Goal: Check status: Check status

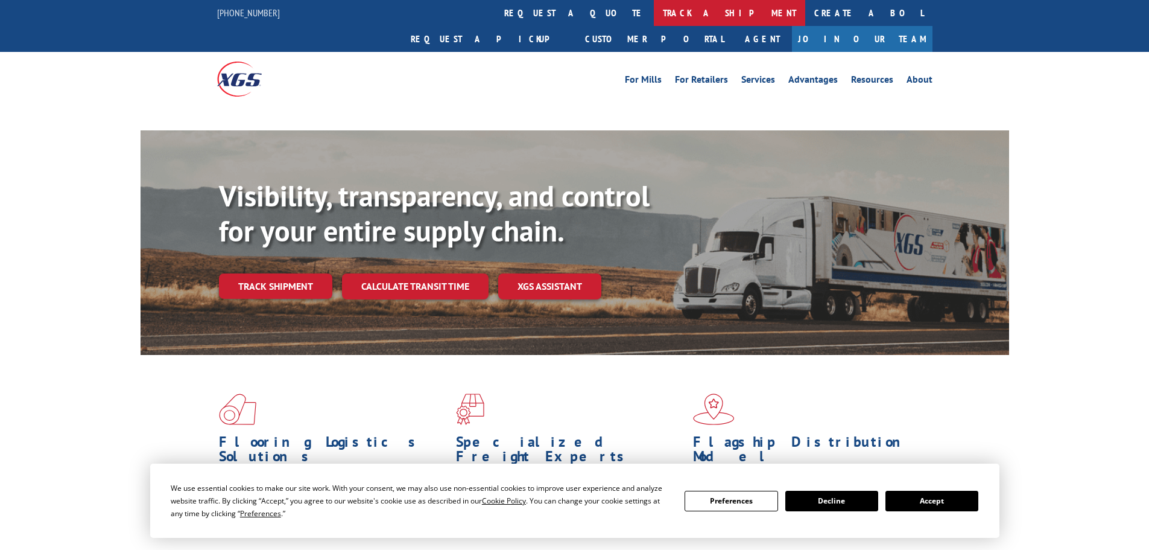
click at [654, 4] on link "track a shipment" at bounding box center [729, 13] width 151 height 26
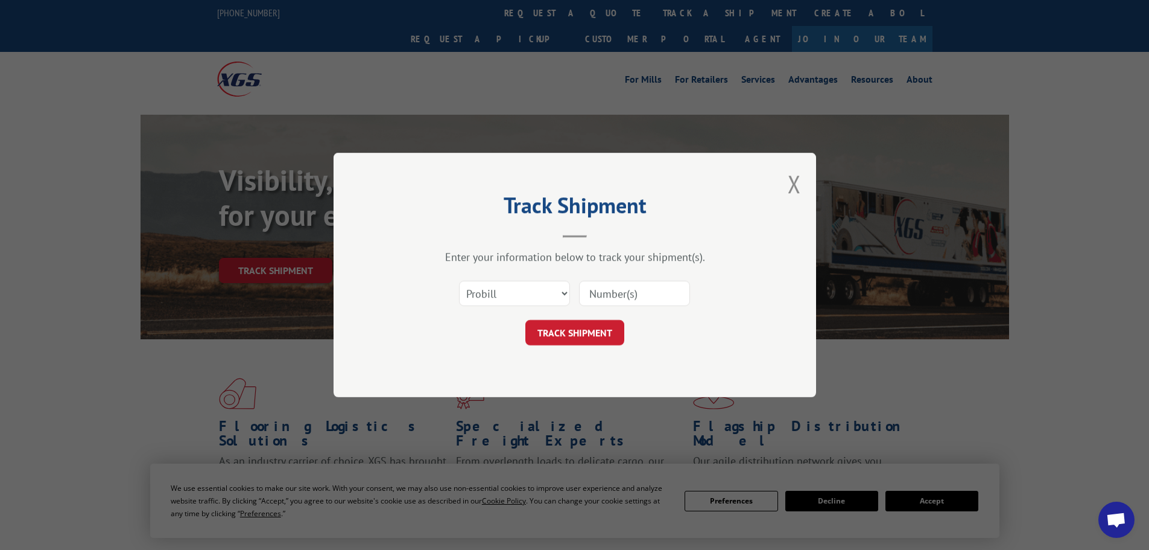
click at [492, 296] on select "Select category... Probill BOL PO" at bounding box center [514, 293] width 111 height 25
select select "bol"
click at [459, 281] on select "Select category... Probill BOL PO" at bounding box center [514, 293] width 111 height 25
click at [655, 298] on input at bounding box center [634, 293] width 111 height 25
paste input "7060691"
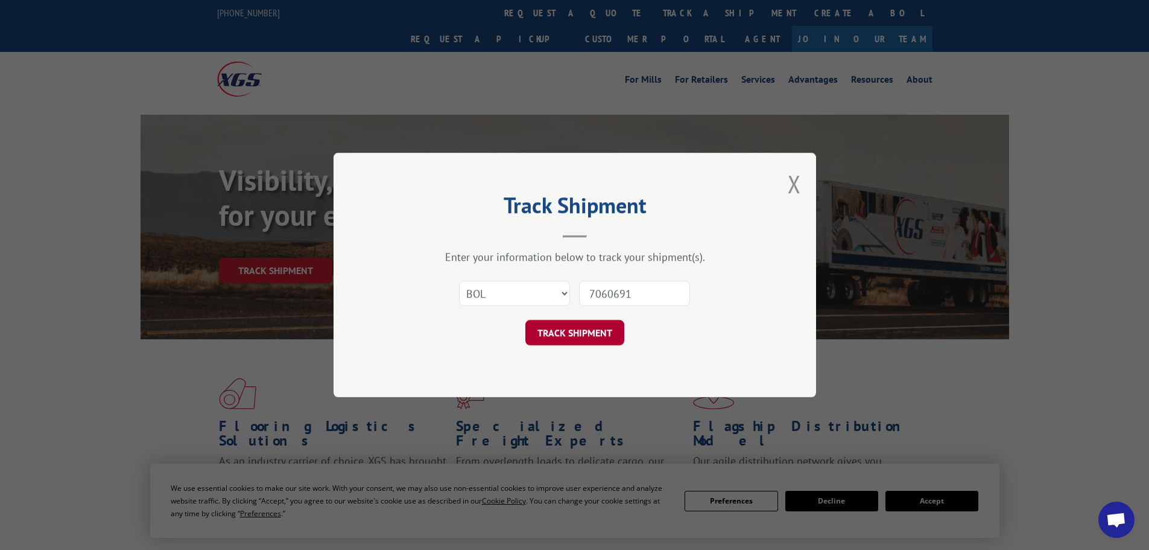
type input "7060691"
click at [606, 329] on button "TRACK SHIPMENT" at bounding box center [574, 332] width 99 height 25
